Goal: Navigation & Orientation: Find specific page/section

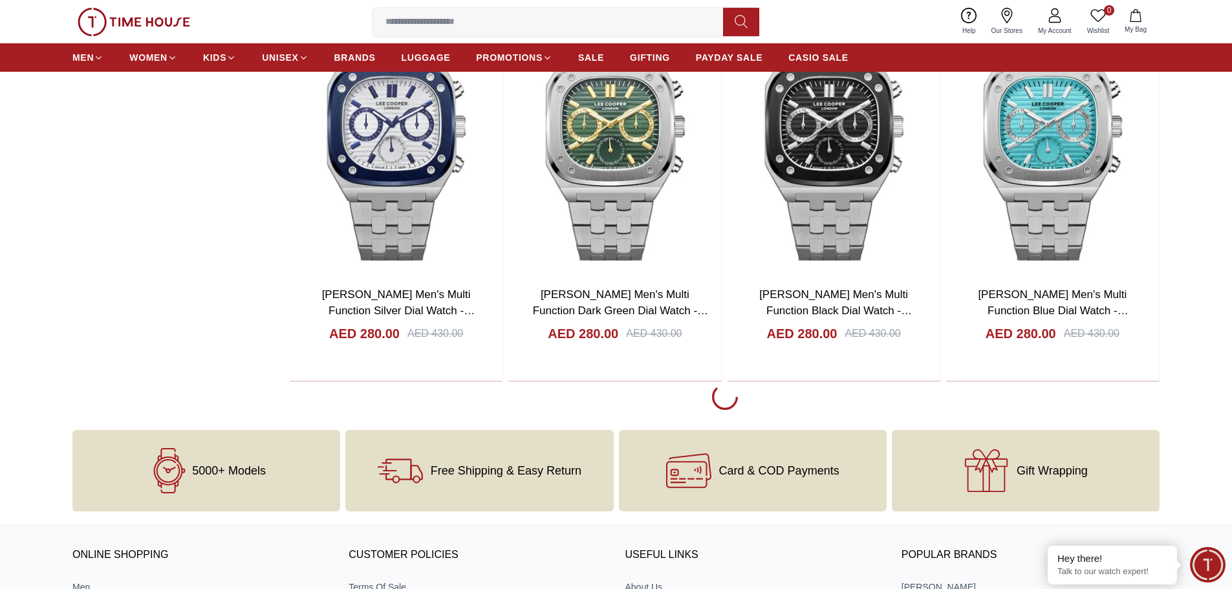
scroll to position [2199, 0]
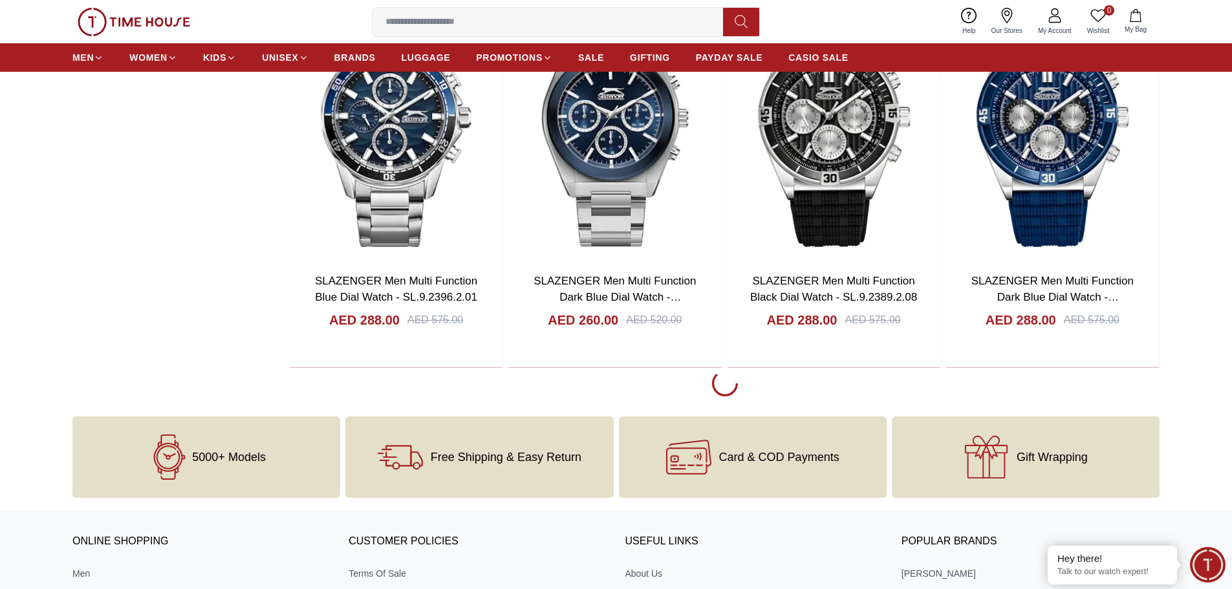
scroll to position [4139, 0]
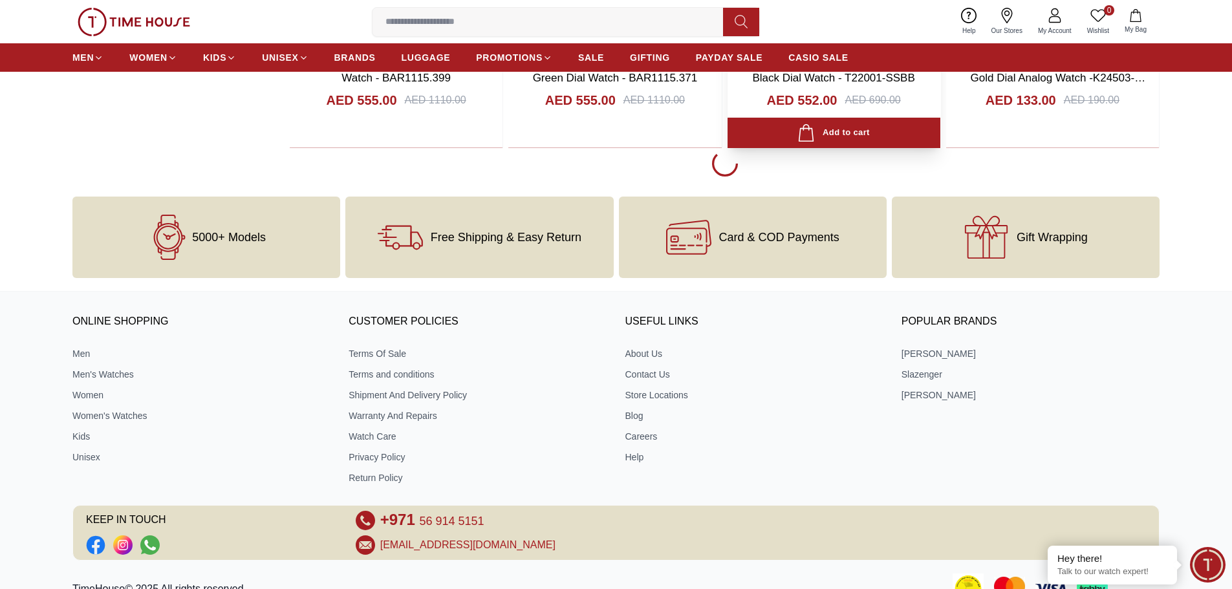
scroll to position [6273, 0]
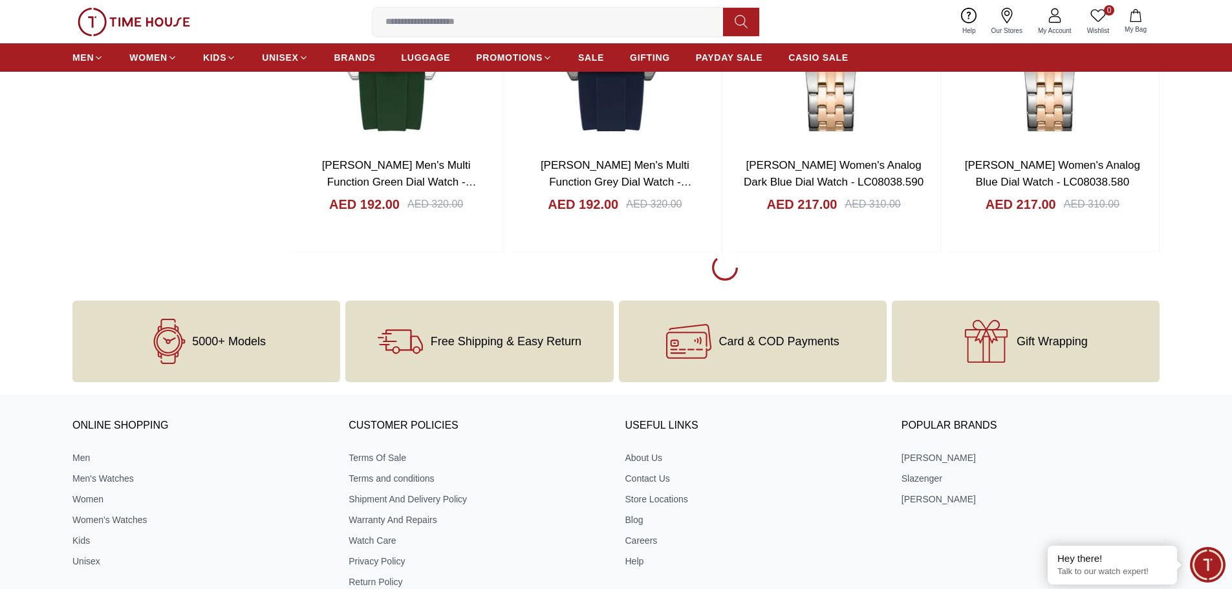
scroll to position [8149, 0]
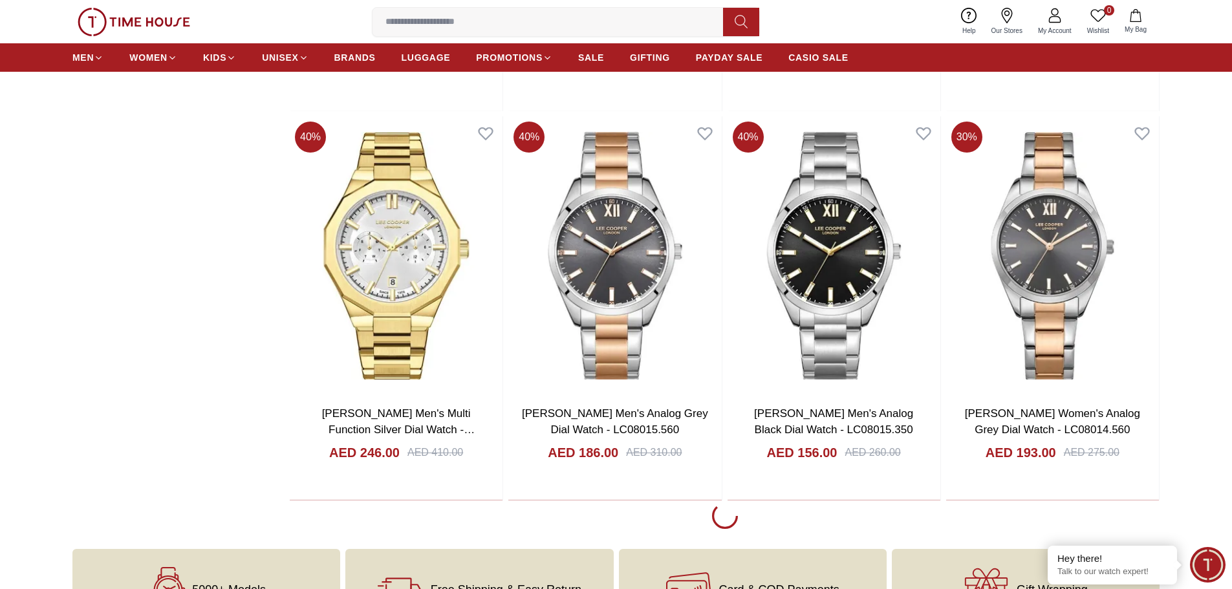
scroll to position [10089, 0]
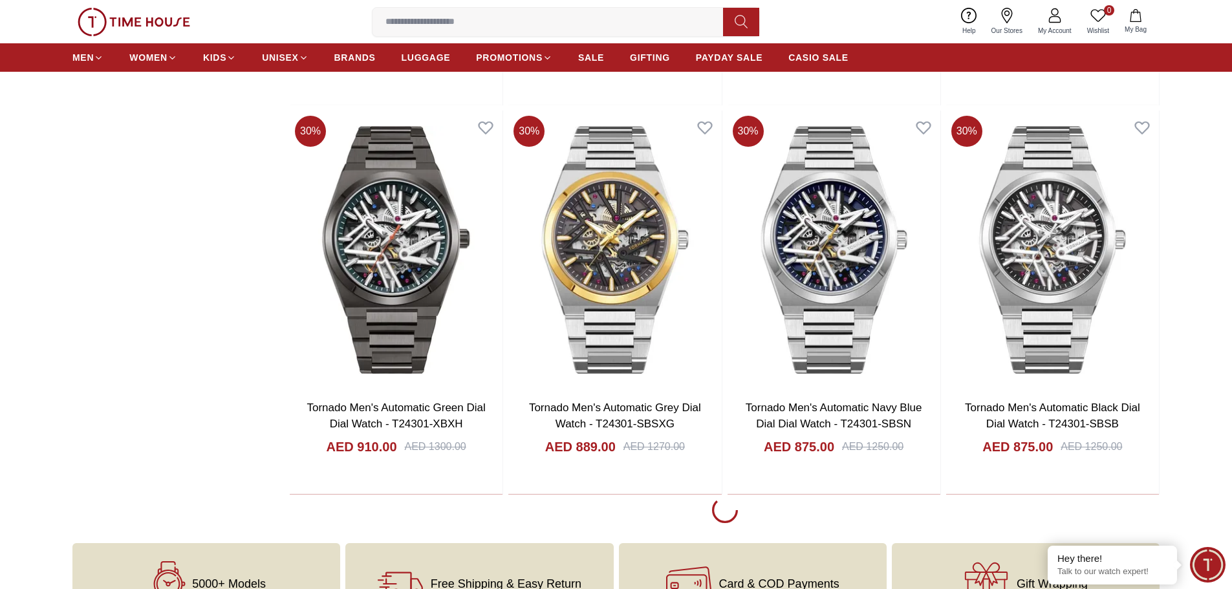
scroll to position [11835, 0]
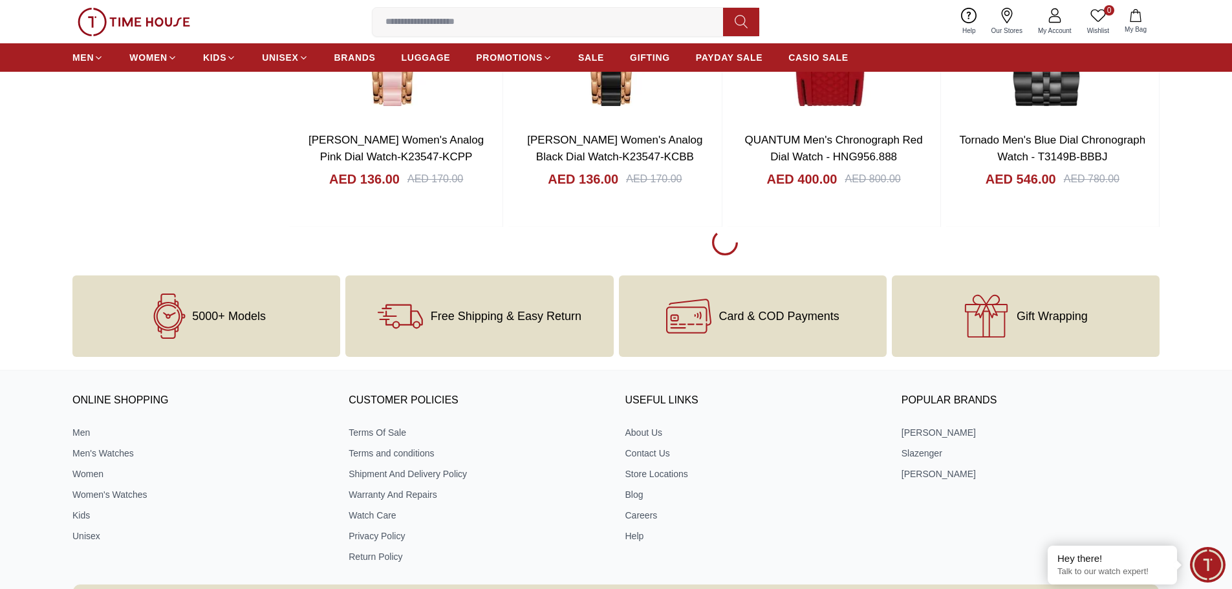
scroll to position [13970, 0]
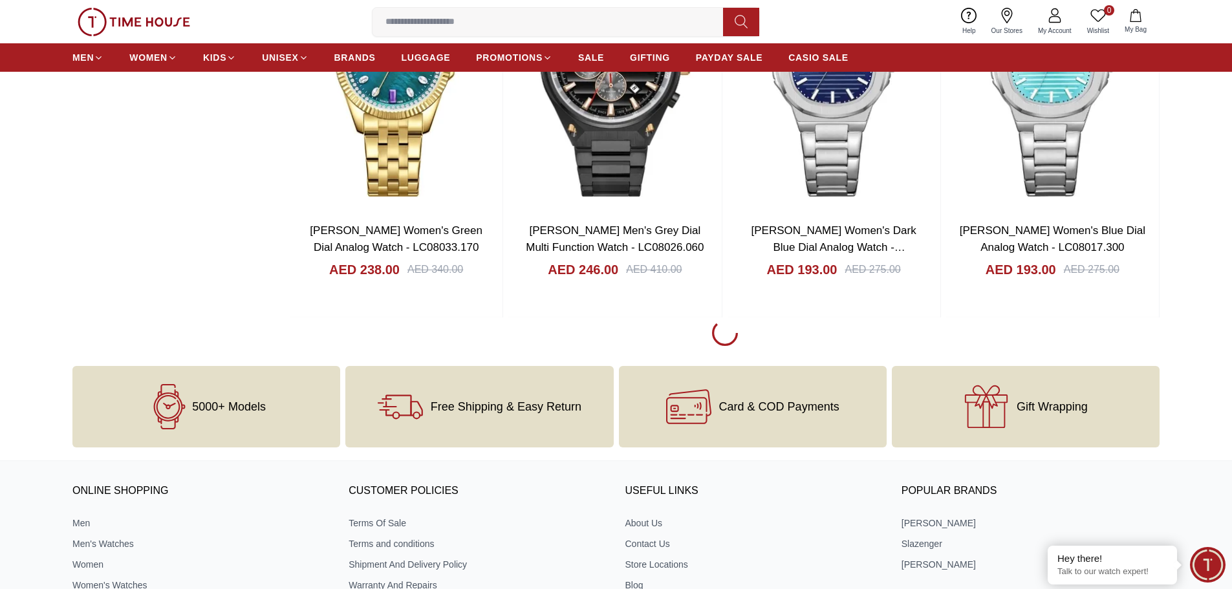
scroll to position [15845, 0]
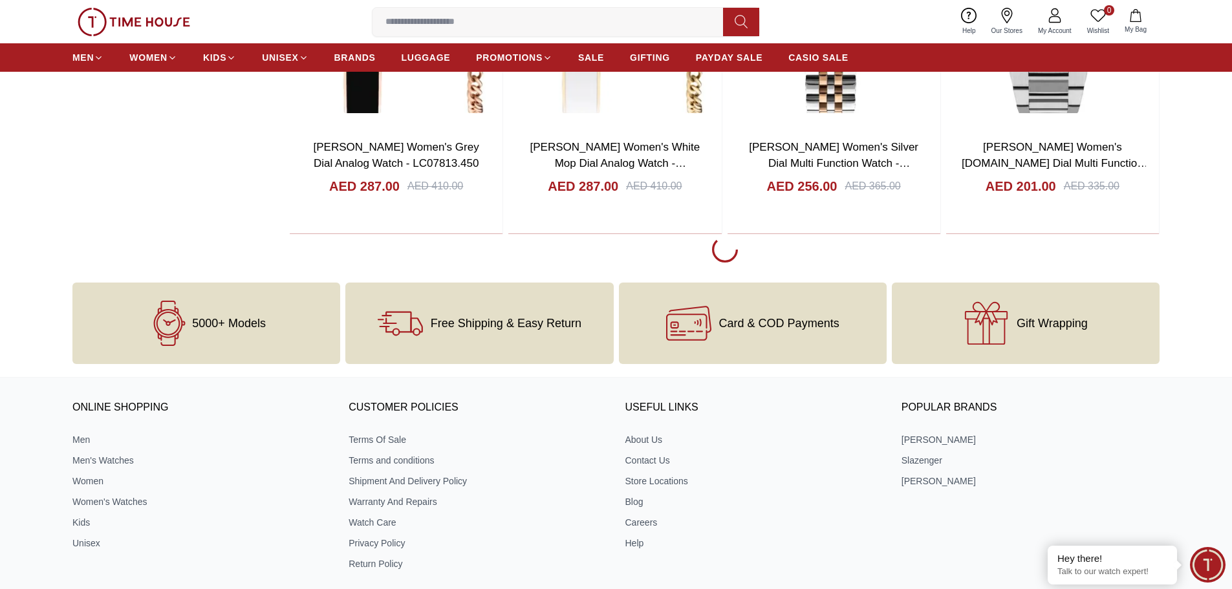
scroll to position [17850, 0]
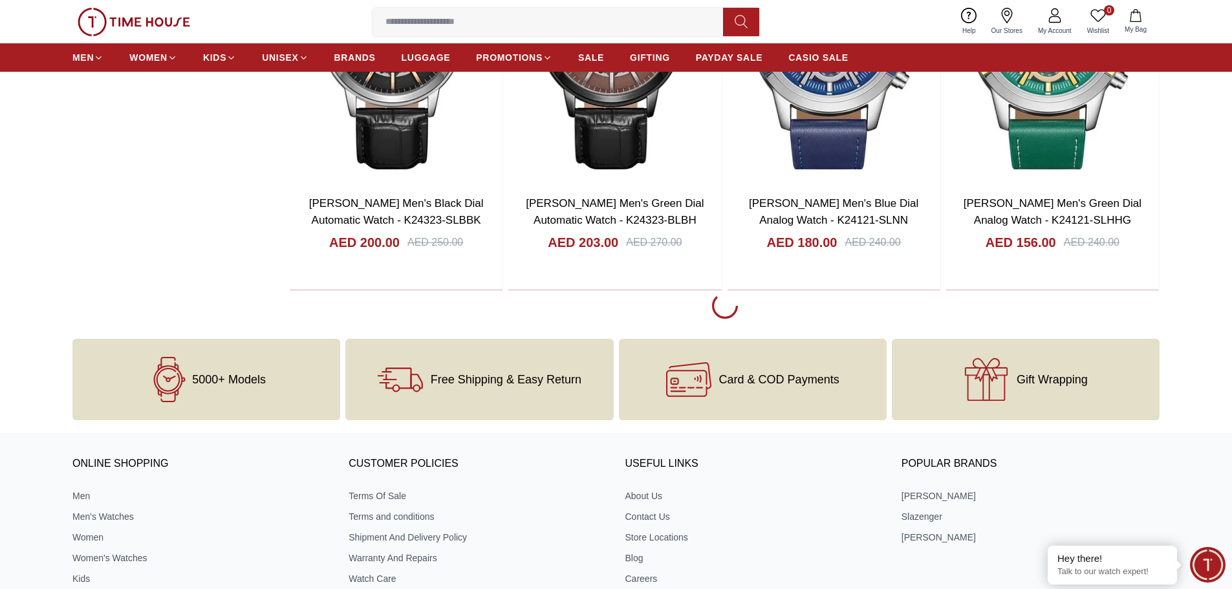
scroll to position [19790, 0]
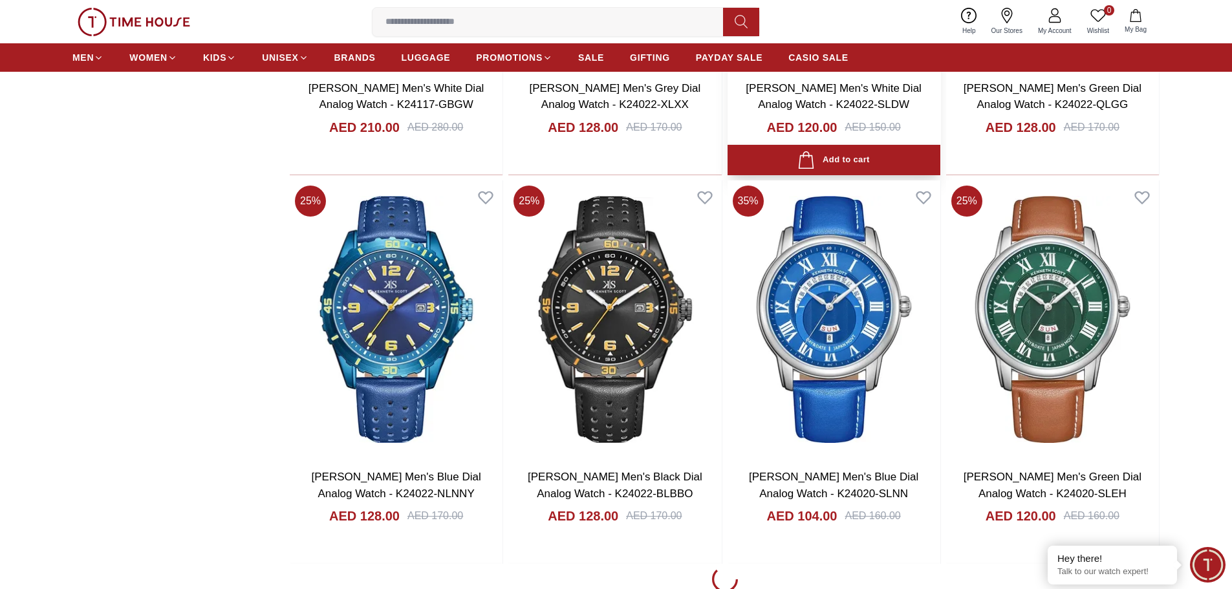
scroll to position [21795, 0]
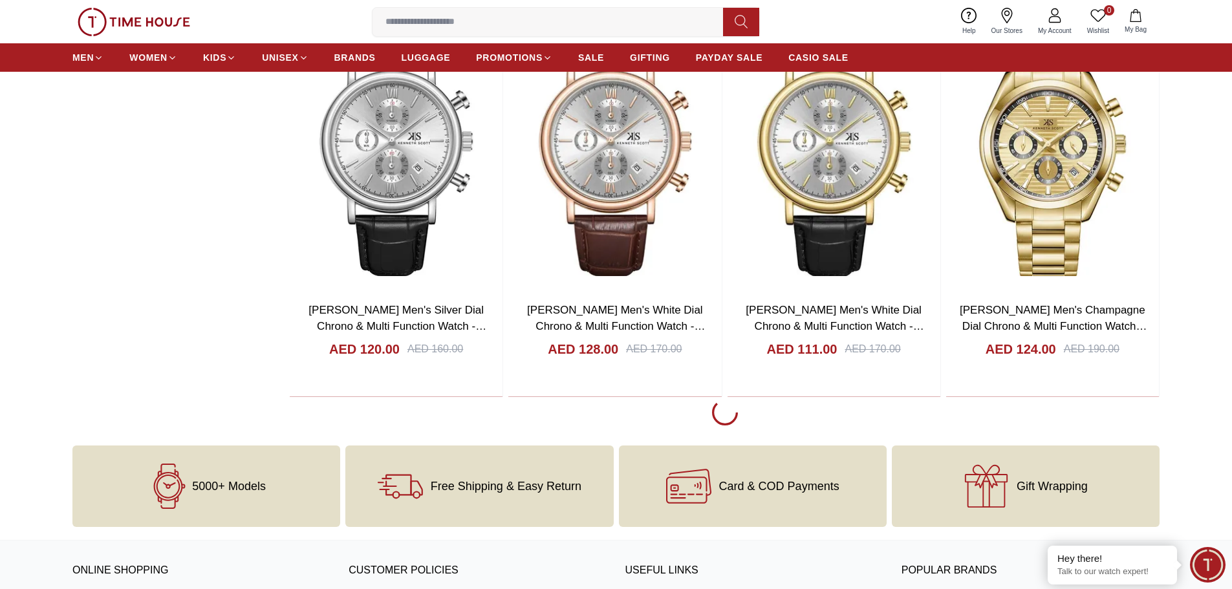
scroll to position [23800, 0]
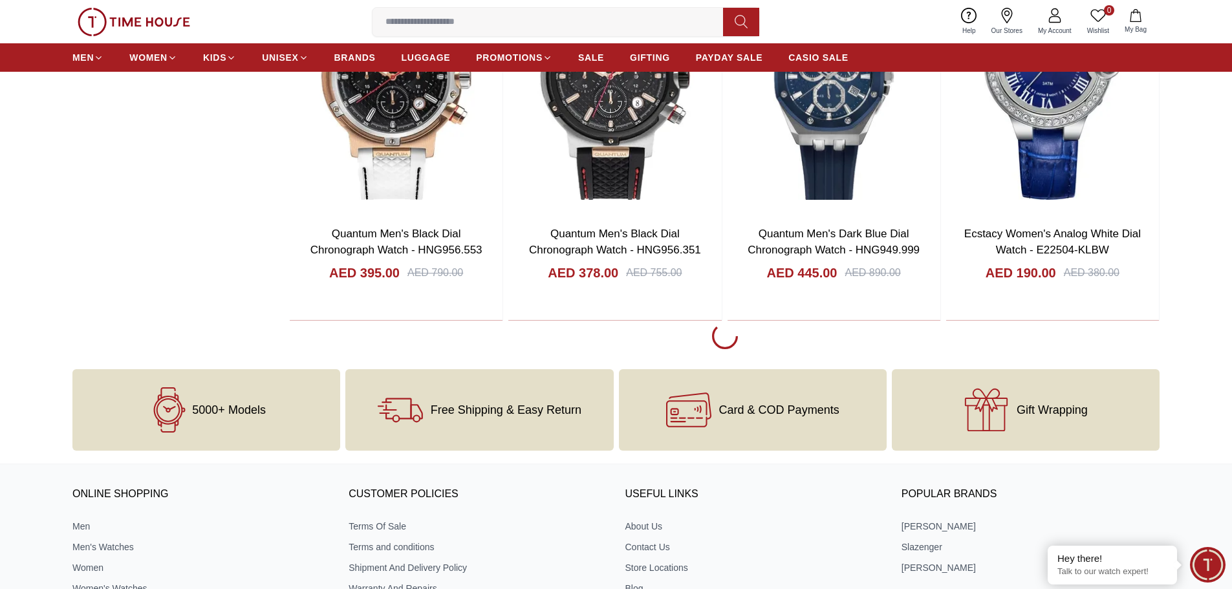
scroll to position [25546, 0]
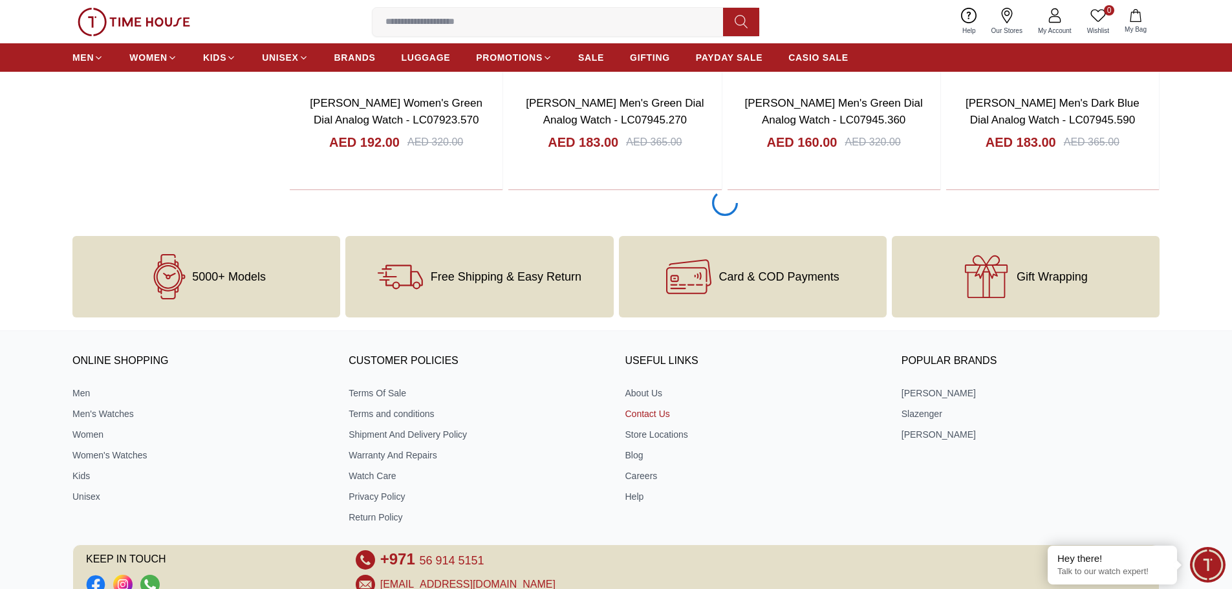
scroll to position [27742, 0]
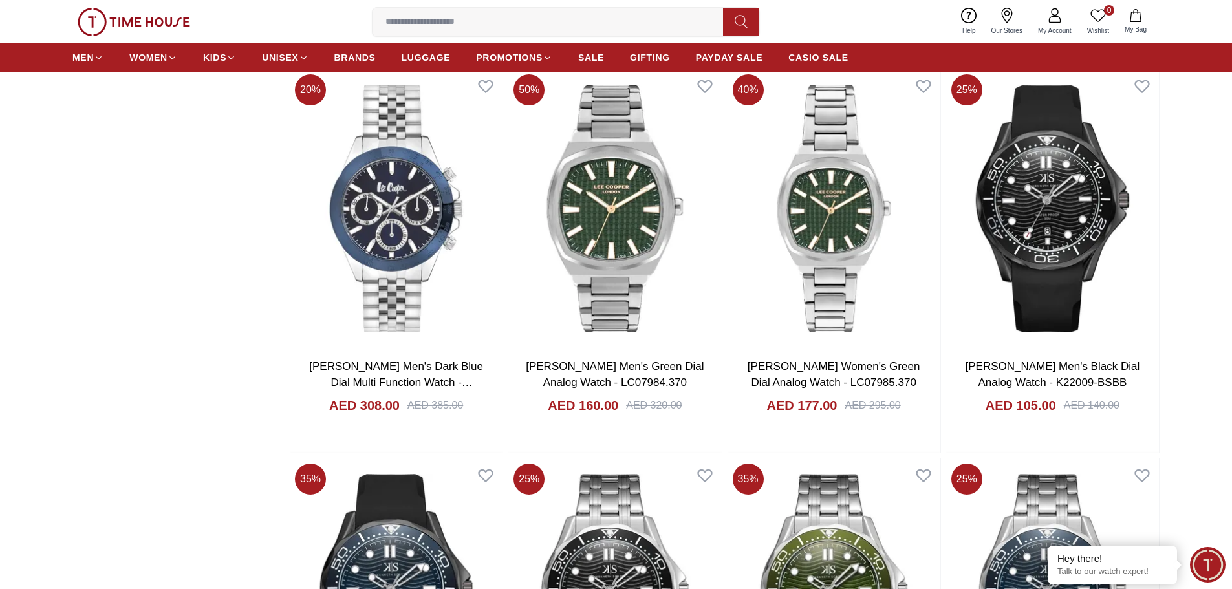
scroll to position [27827, 0]
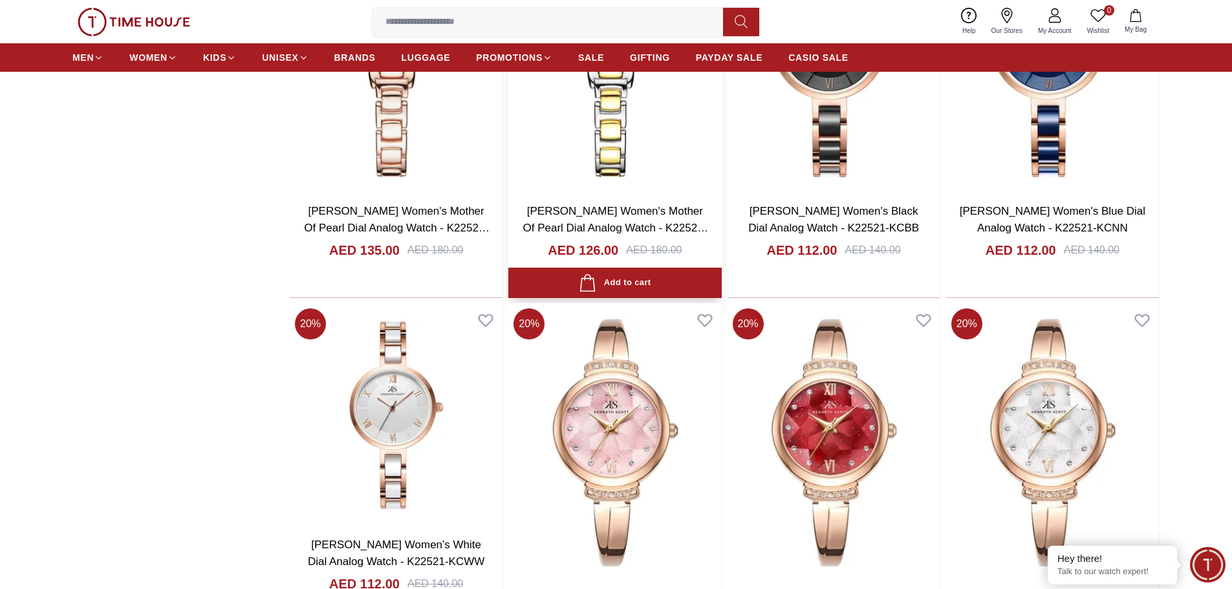
scroll to position [31364, 0]
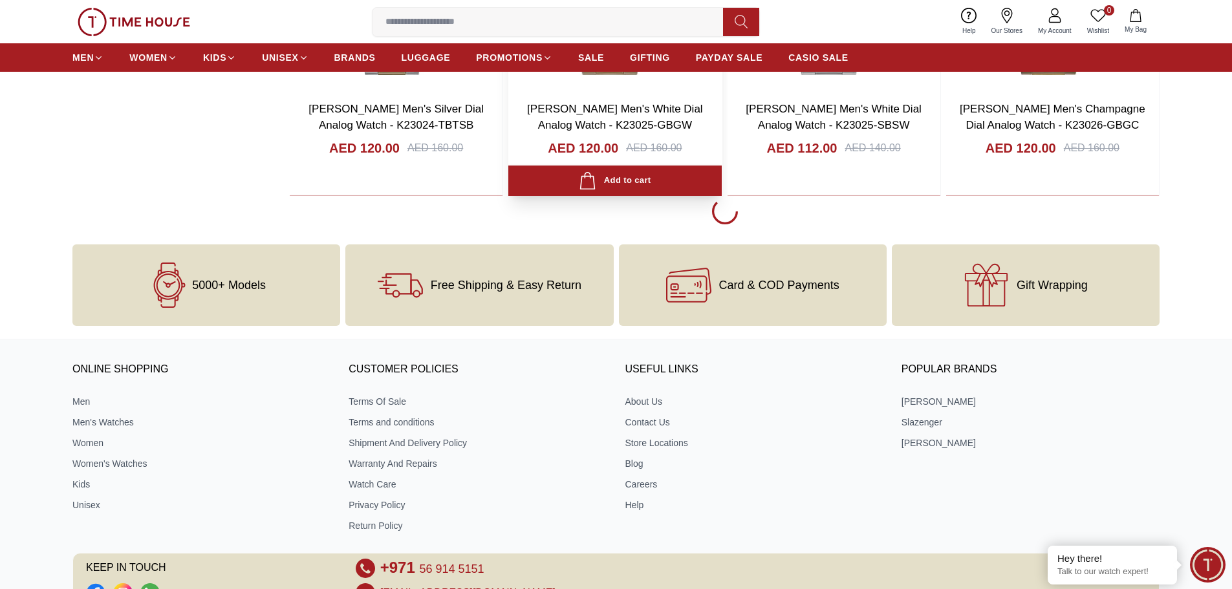
scroll to position [33498, 0]
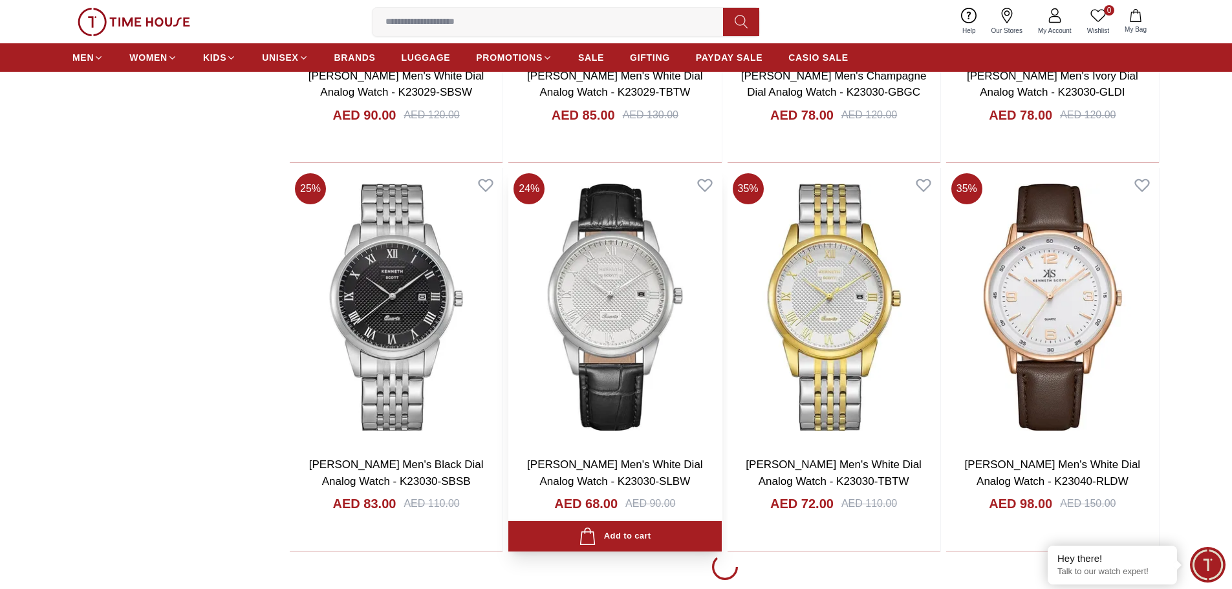
scroll to position [35438, 0]
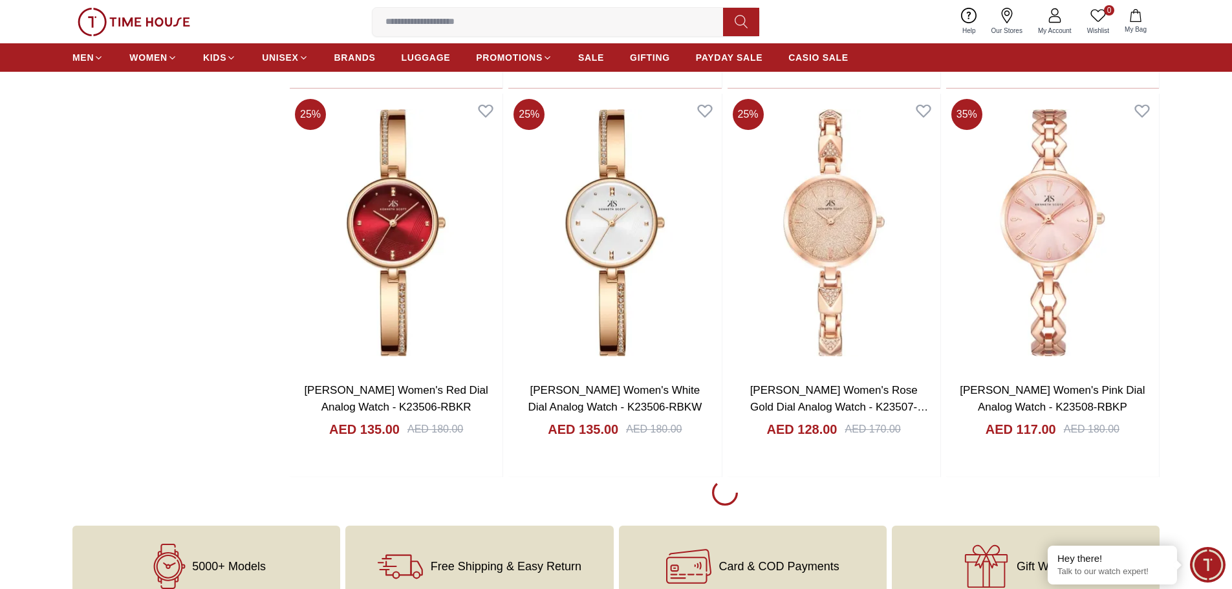
scroll to position [37055, 0]
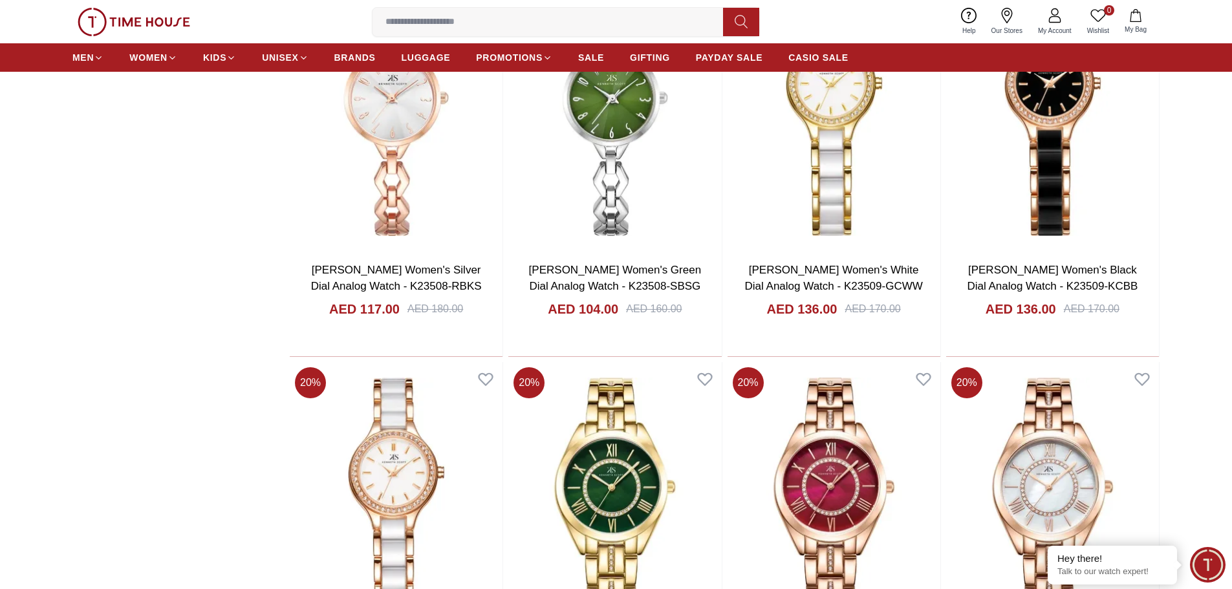
scroll to position [37831, 0]
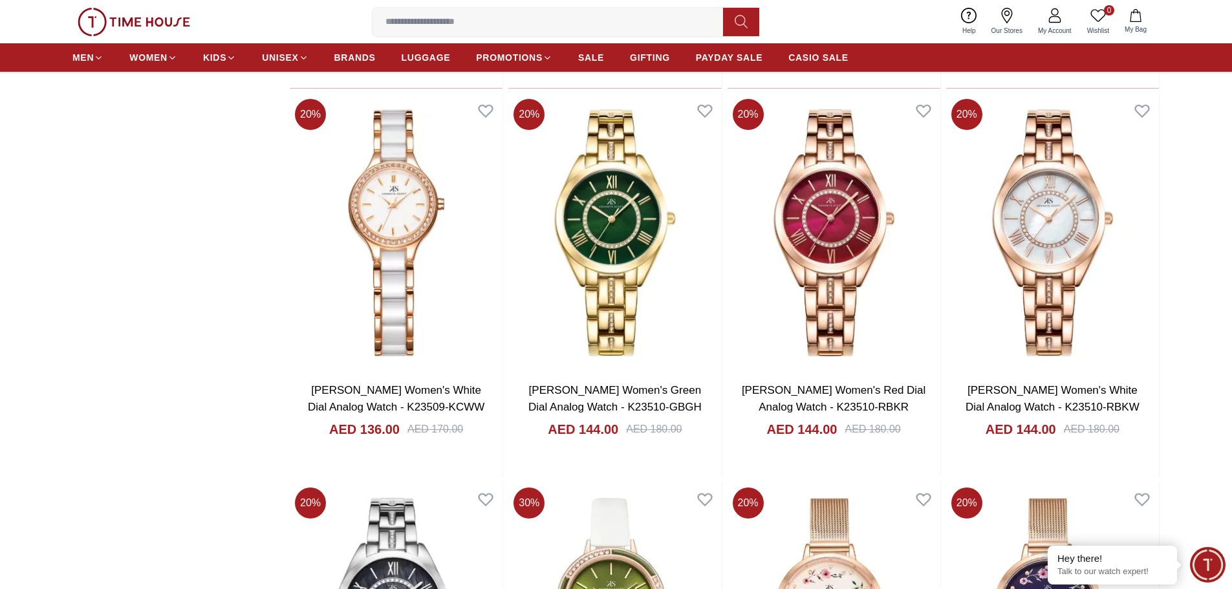
click at [576, 55] on ul "MEN WOMEN KIDS UNISEX BRANDS LUGGAGE PROMOTIONS SALE GIFTING PAYDAY SALE CASIO …" at bounding box center [460, 57] width 776 height 23
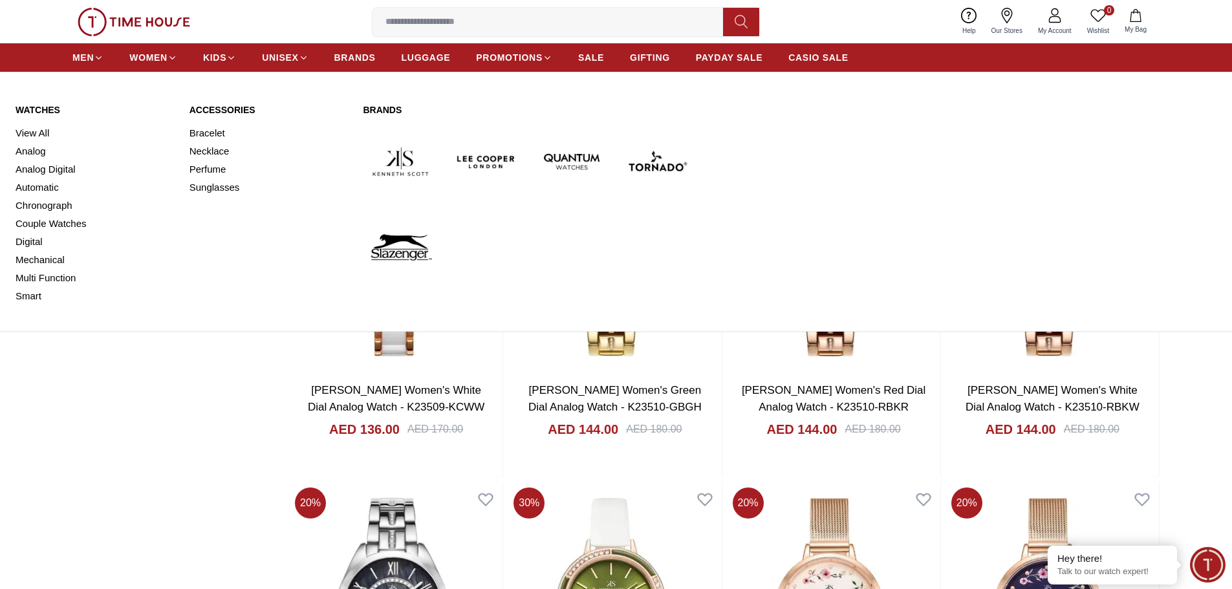
click at [492, 161] on img at bounding box center [486, 161] width 75 height 75
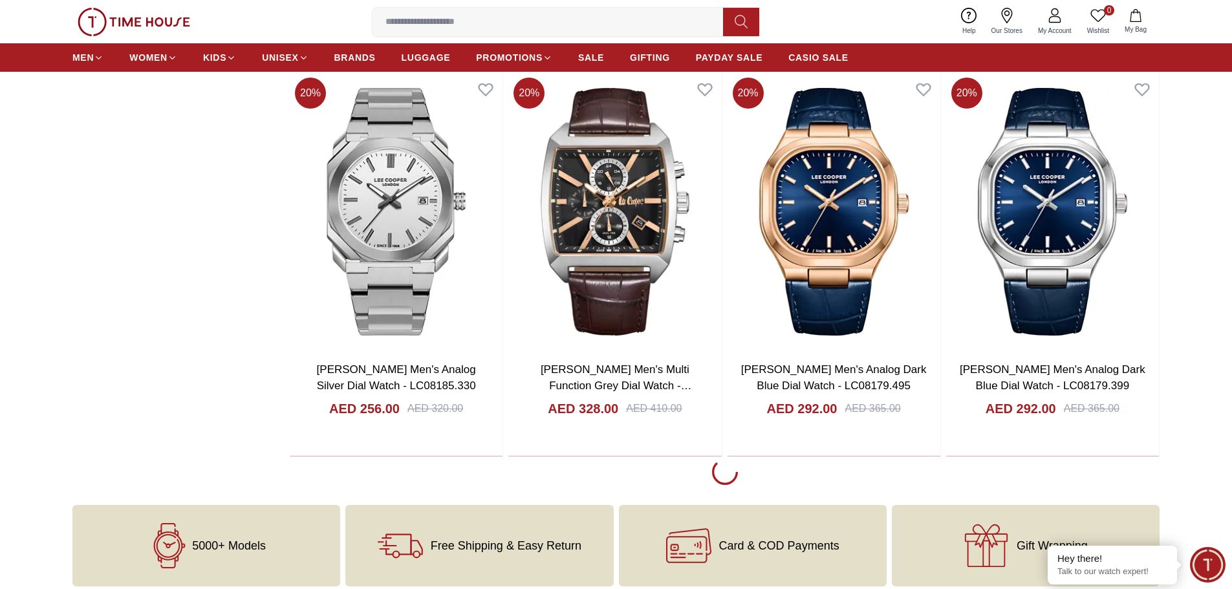
scroll to position [2458, 0]
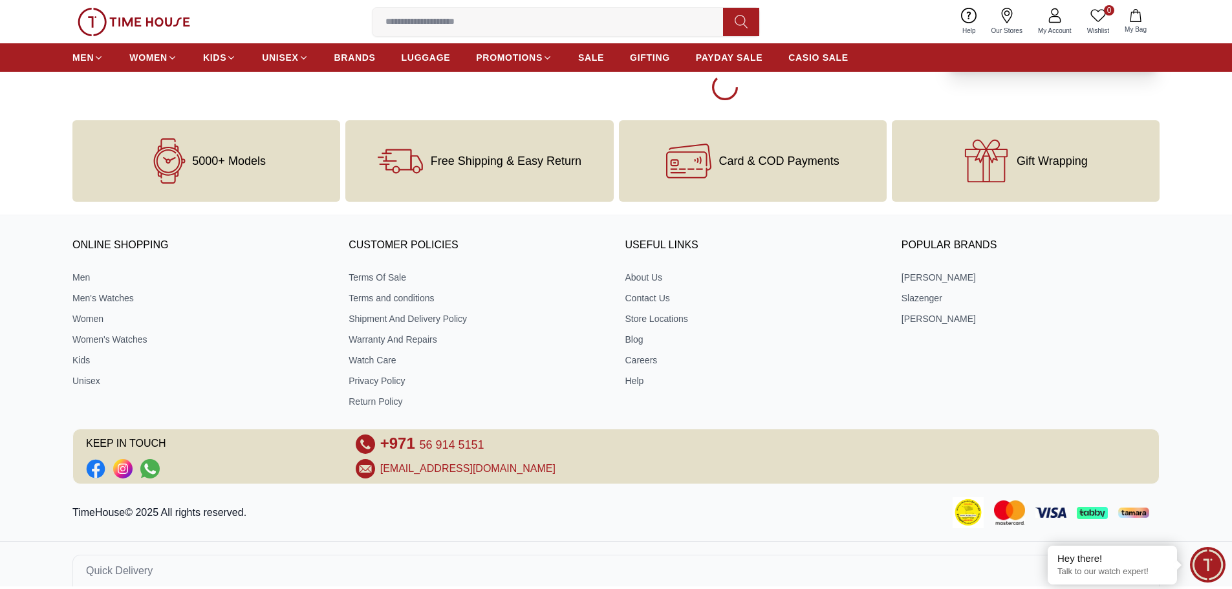
scroll to position [4592, 0]
